Goal: Information Seeking & Learning: Learn about a topic

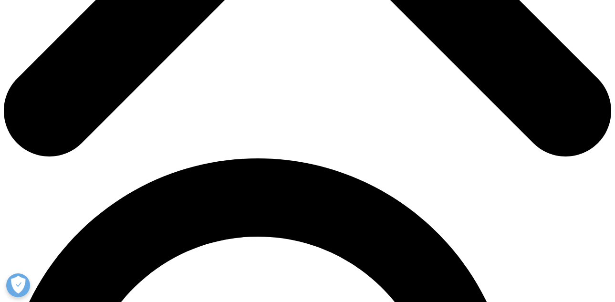
scroll to position [472, 0]
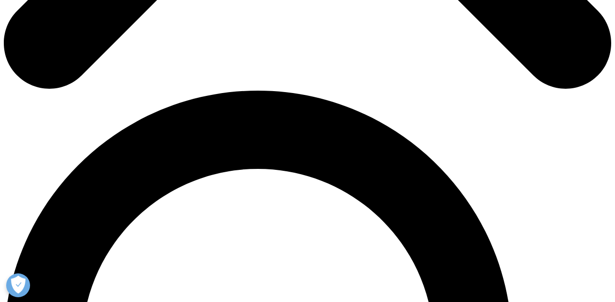
scroll to position [533, 0]
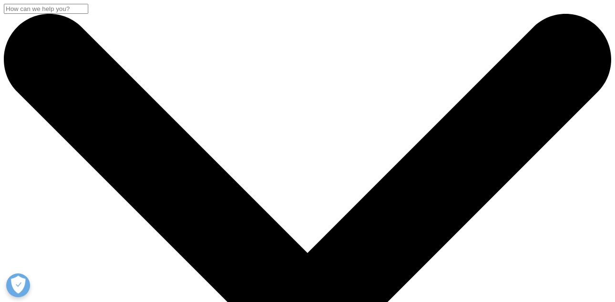
scroll to position [0, 0]
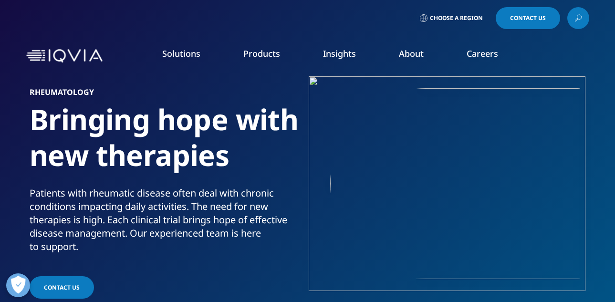
click at [190, 57] on link "Solutions" at bounding box center [181, 53] width 38 height 11
click at [41, 119] on link "Overview" at bounding box center [87, 120] width 136 height 10
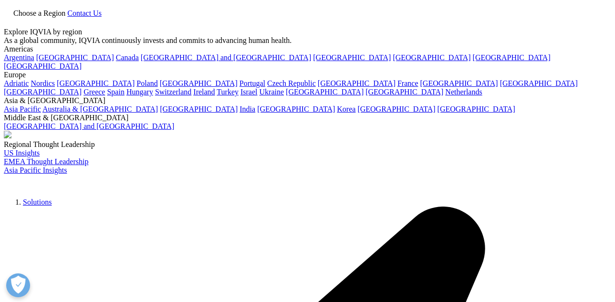
scroll to position [37, 0]
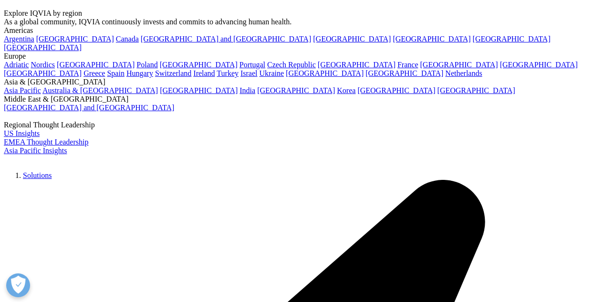
scroll to position [1853, 0]
